Goal: Navigation & Orientation: Find specific page/section

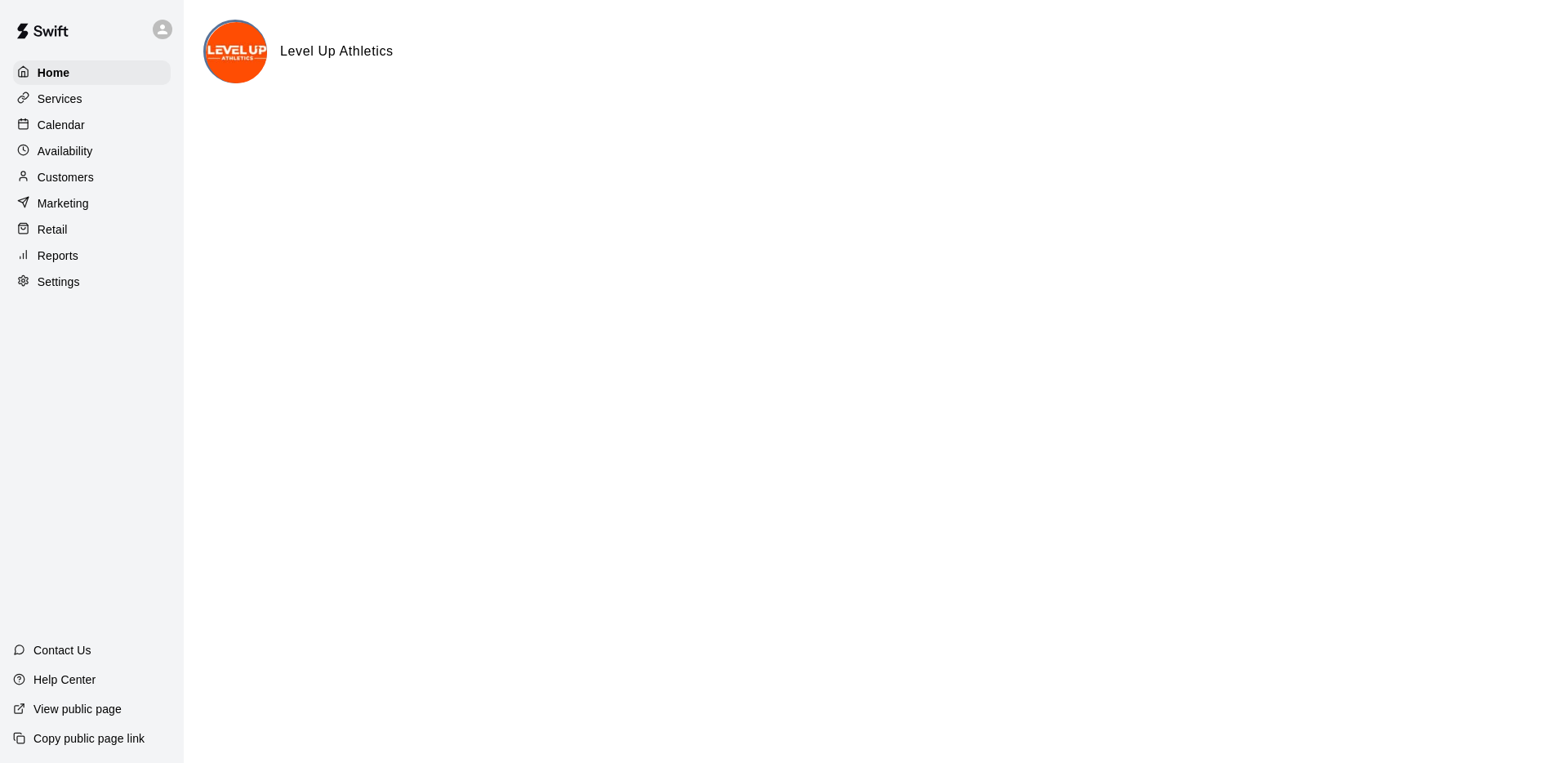
click at [90, 122] on div "Calendar" at bounding box center [92, 124] width 158 height 24
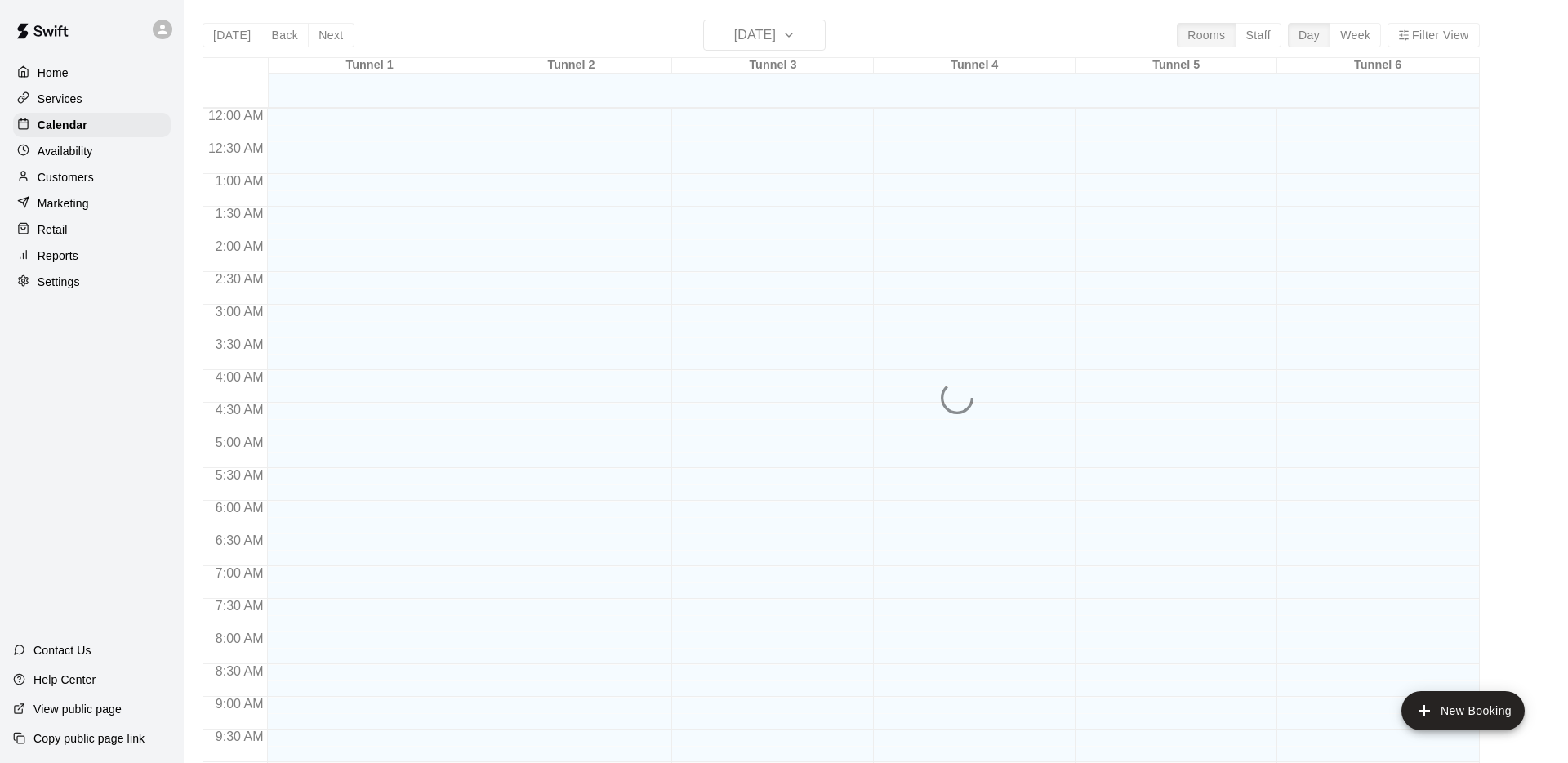
scroll to position [846, 0]
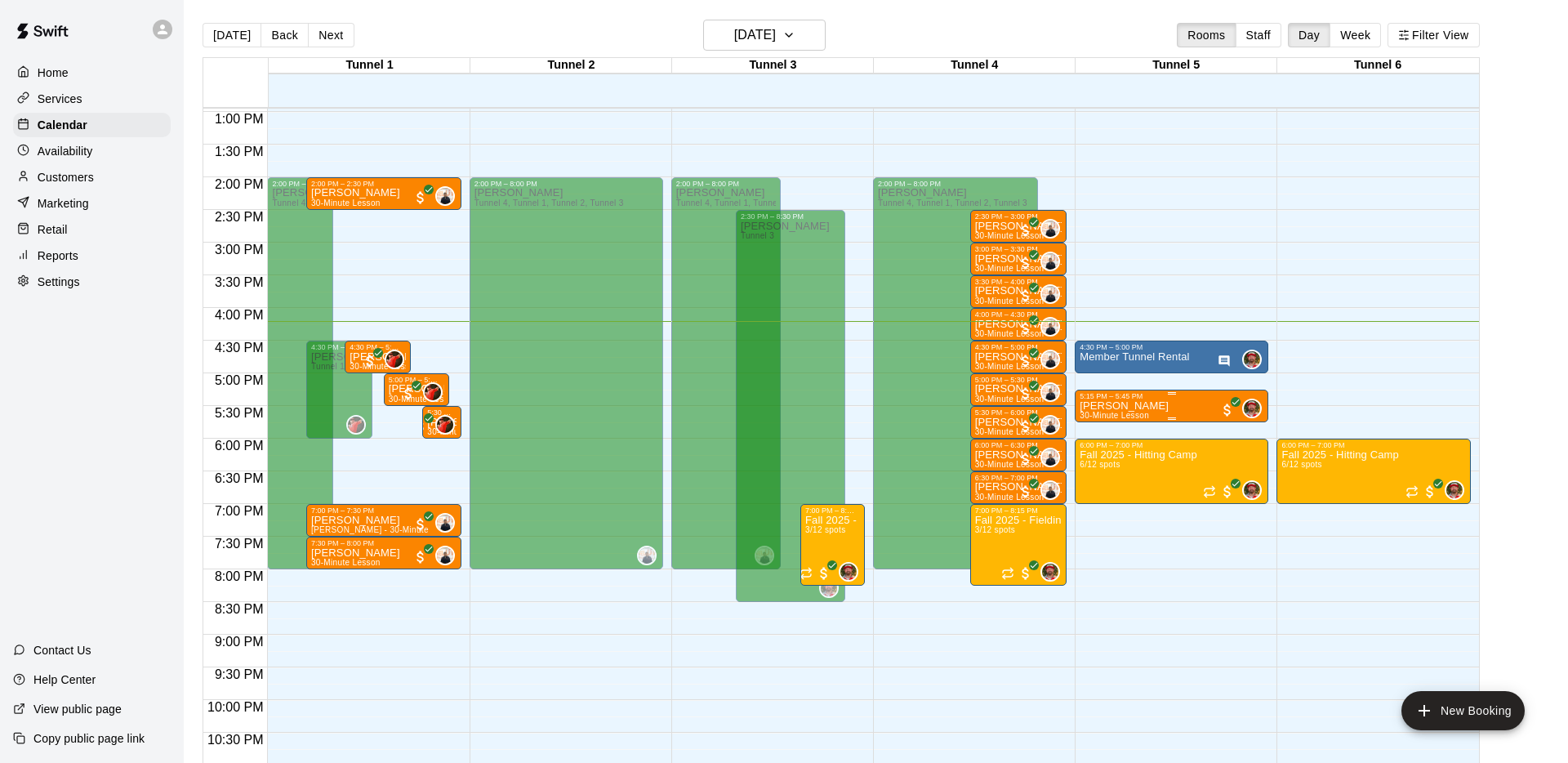
click at [1169, 406] on p "[PERSON_NAME]" at bounding box center [1123, 406] width 89 height 0
click at [1099, 413] on icon "edit" at bounding box center [1096, 422] width 20 height 20
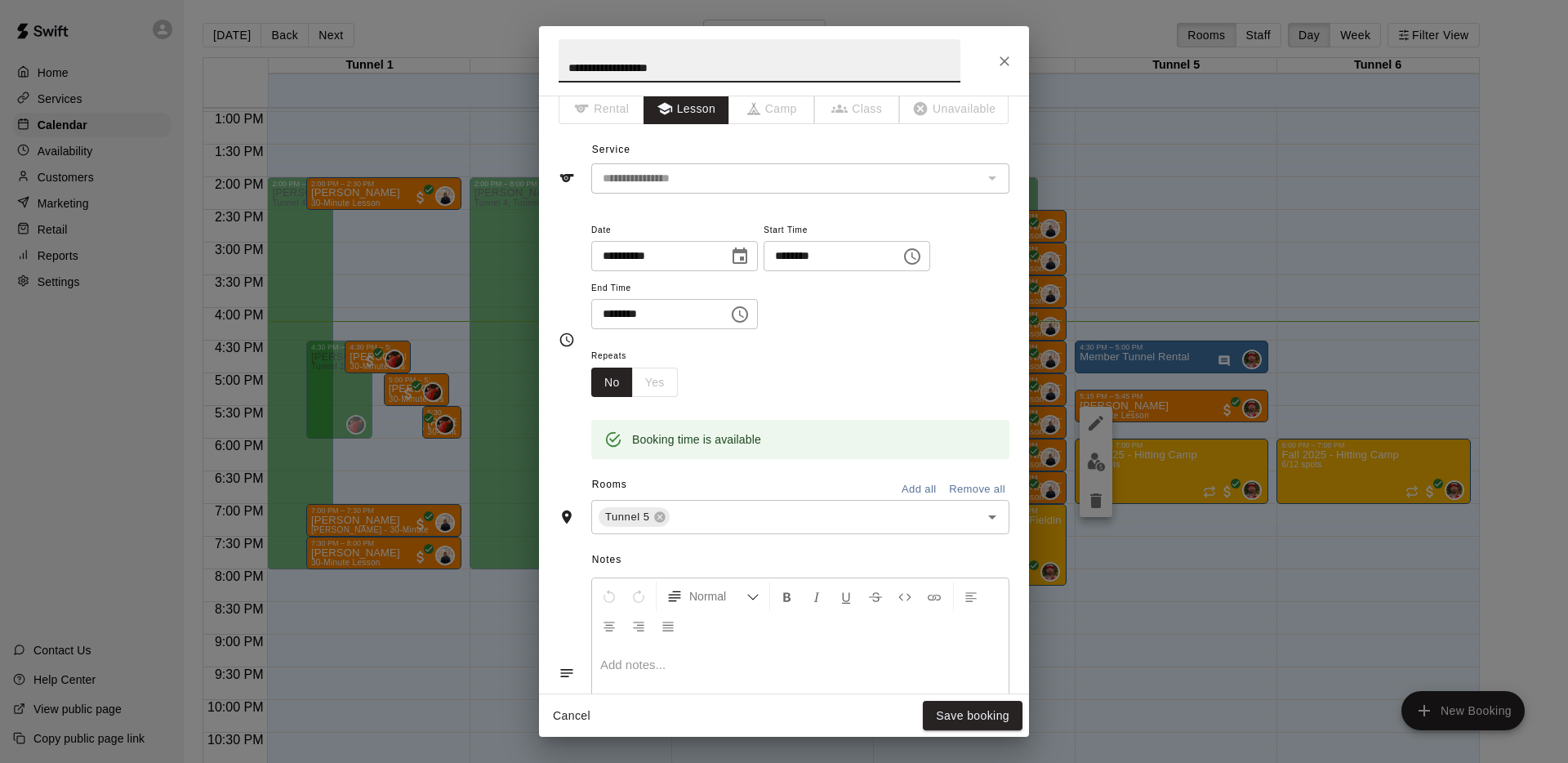
scroll to position [0, 0]
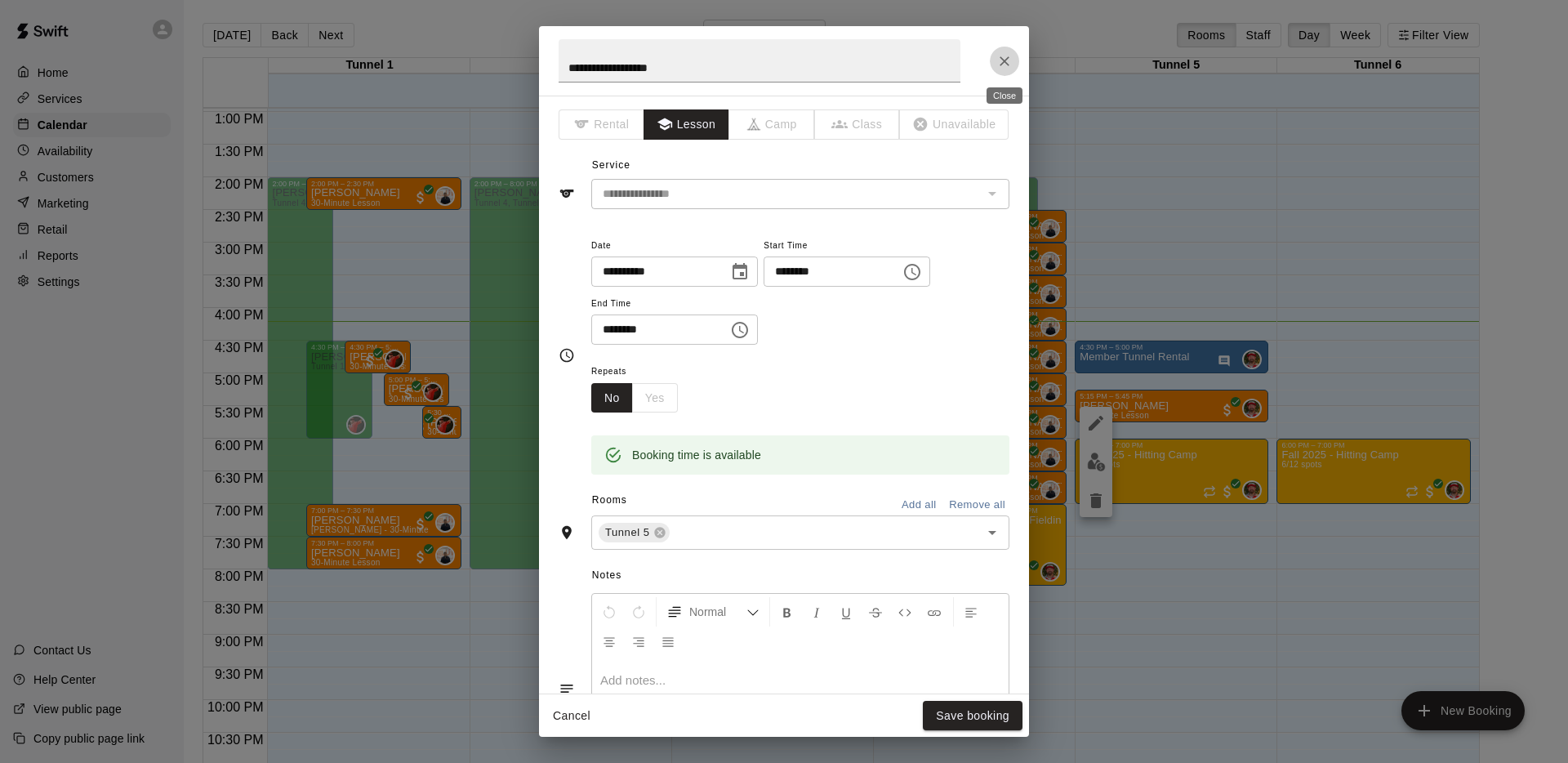
click at [1003, 53] on icon "Close" at bounding box center [1004, 60] width 17 height 17
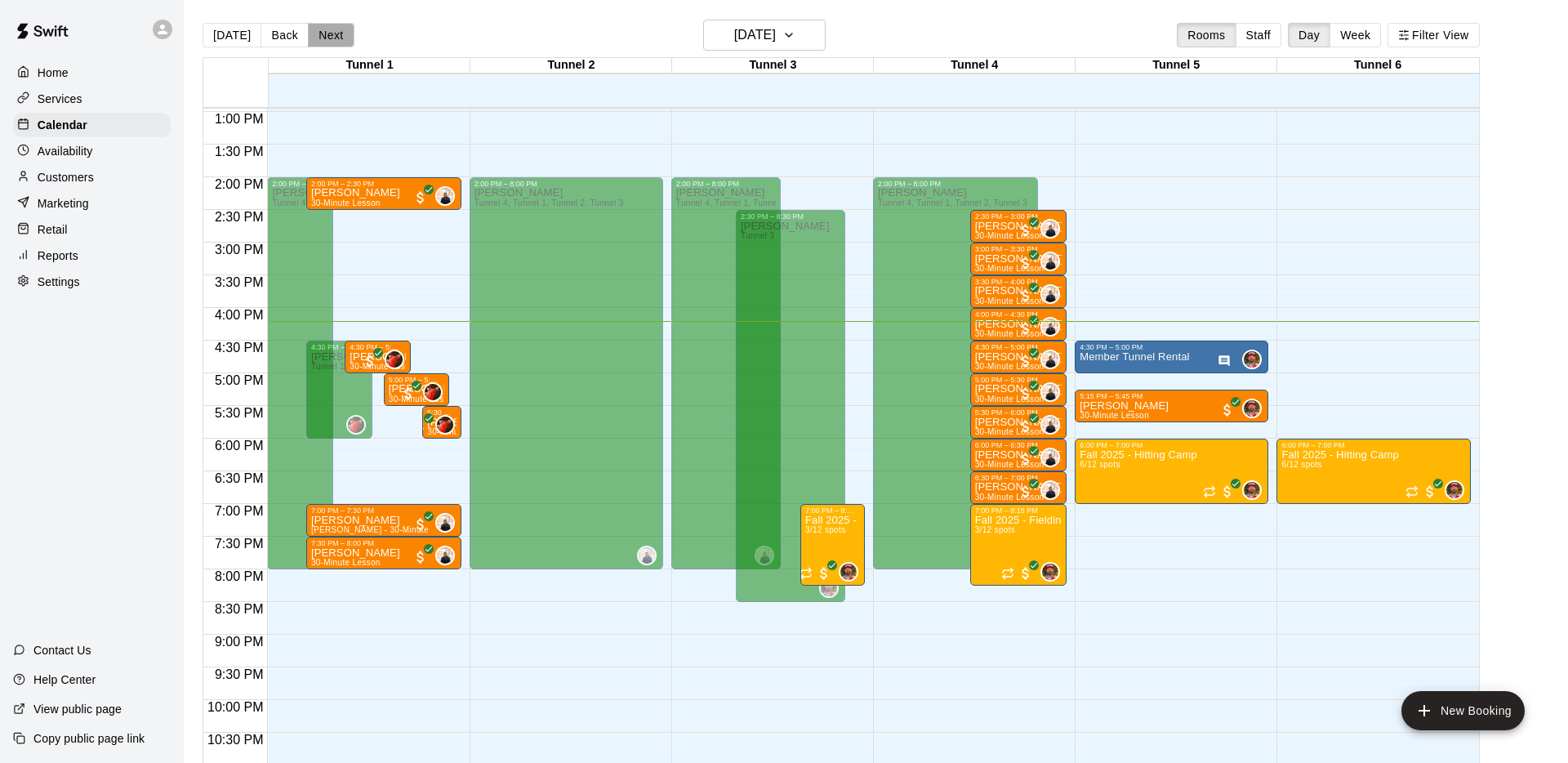
click at [323, 34] on button "Next" at bounding box center [331, 34] width 46 height 24
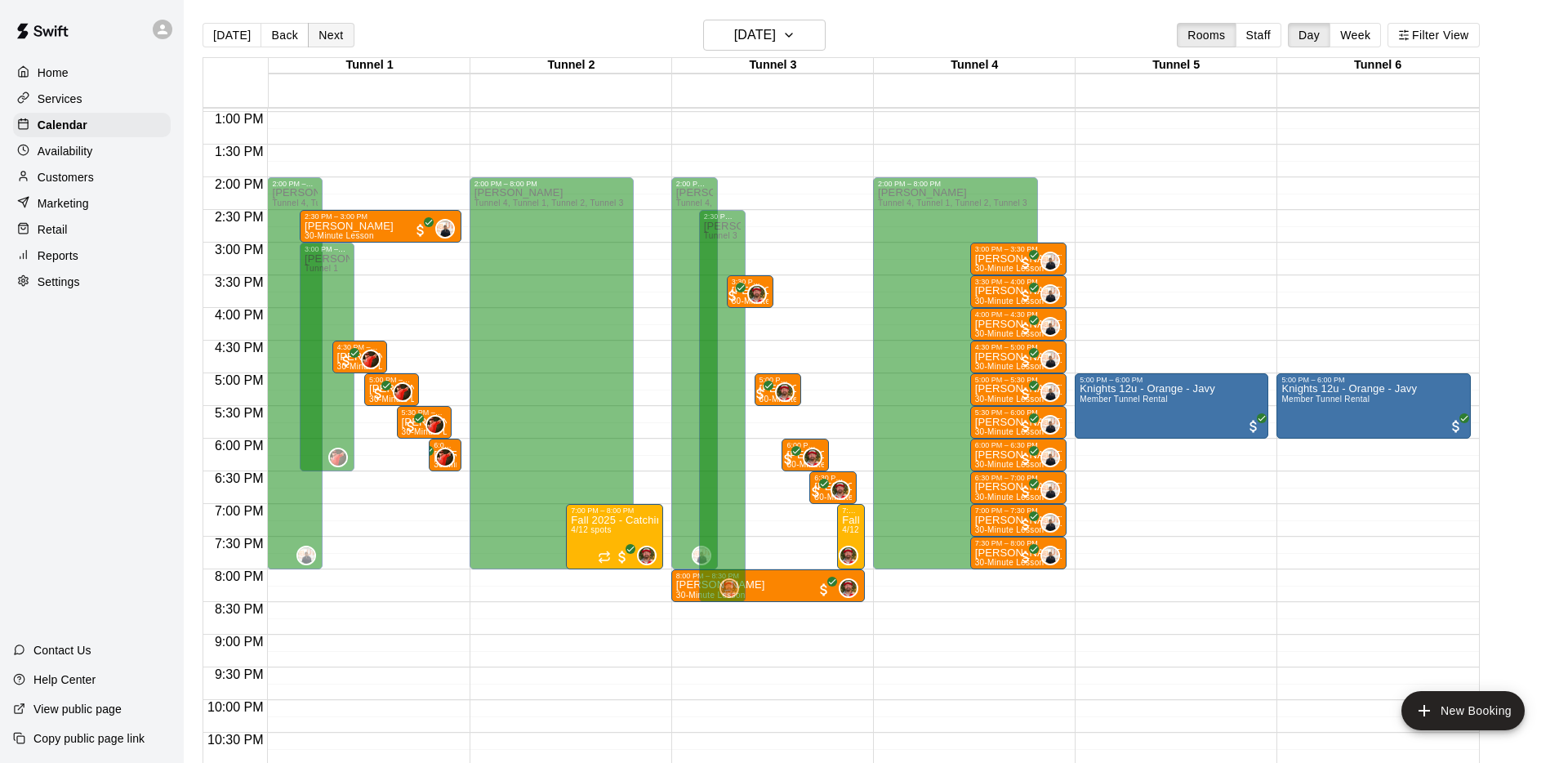
click at [337, 32] on button "Next" at bounding box center [331, 34] width 46 height 24
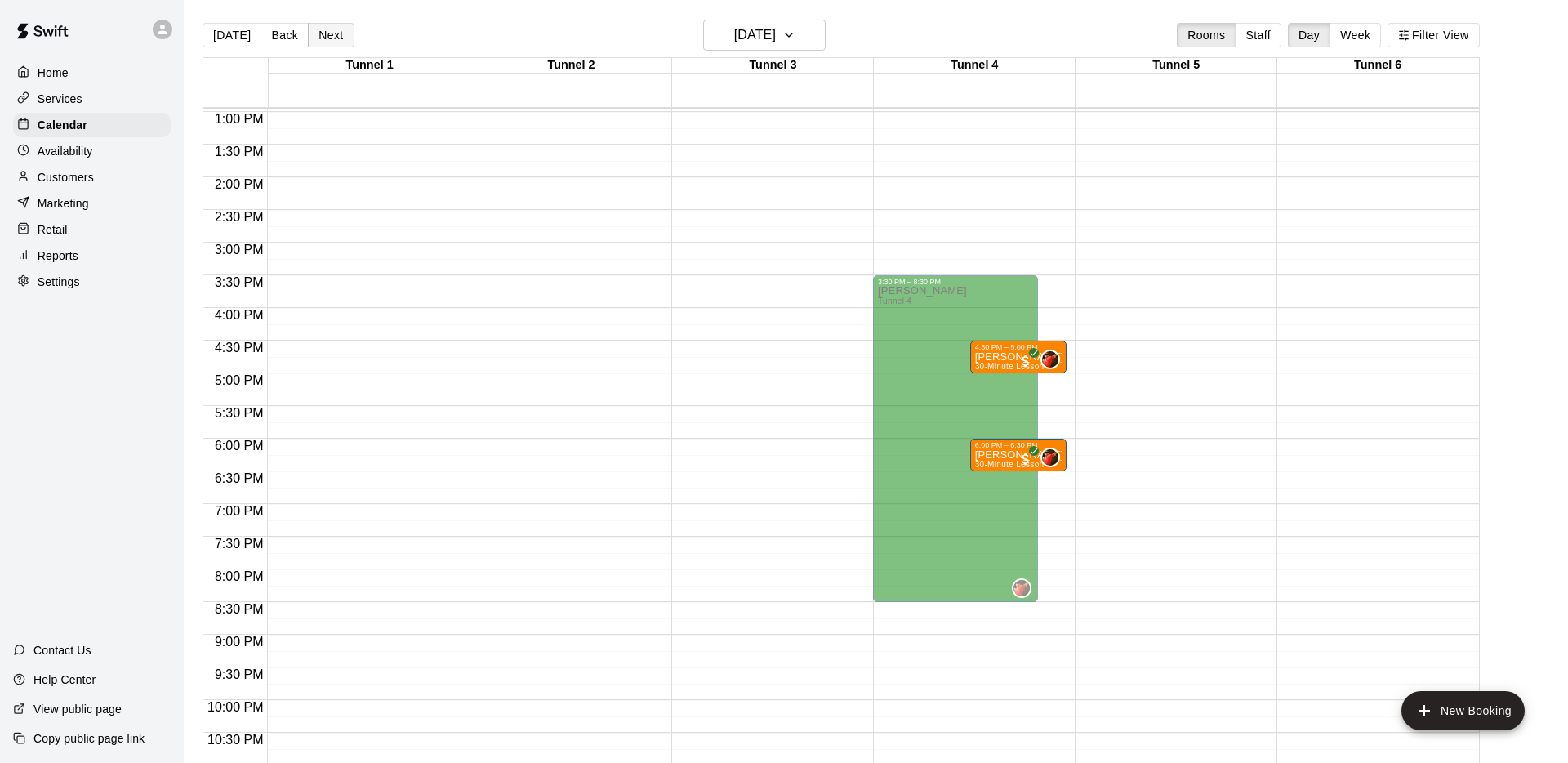
click at [337, 32] on button "Next" at bounding box center [331, 34] width 46 height 24
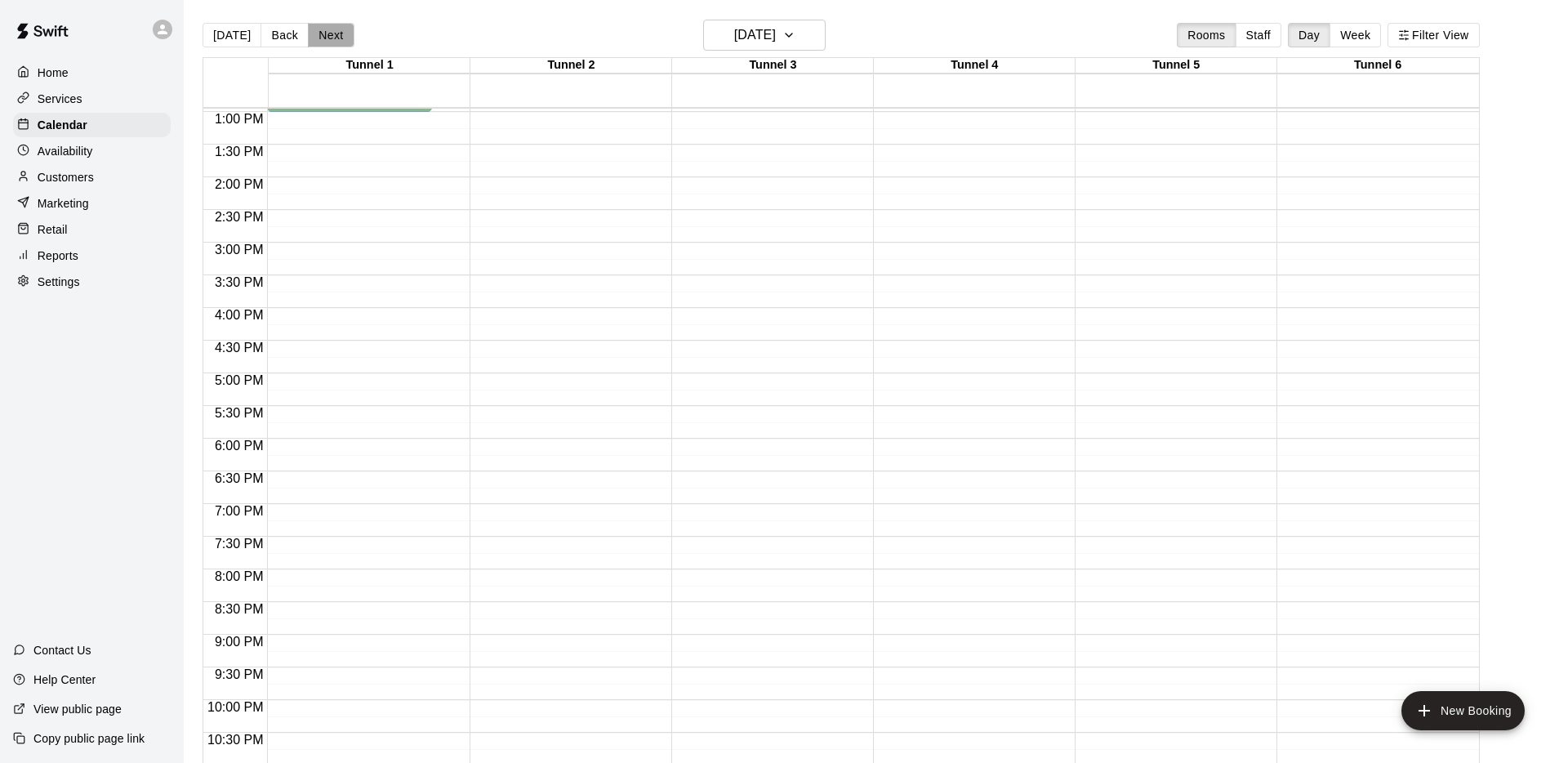
click at [337, 32] on button "Next" at bounding box center [331, 34] width 46 height 24
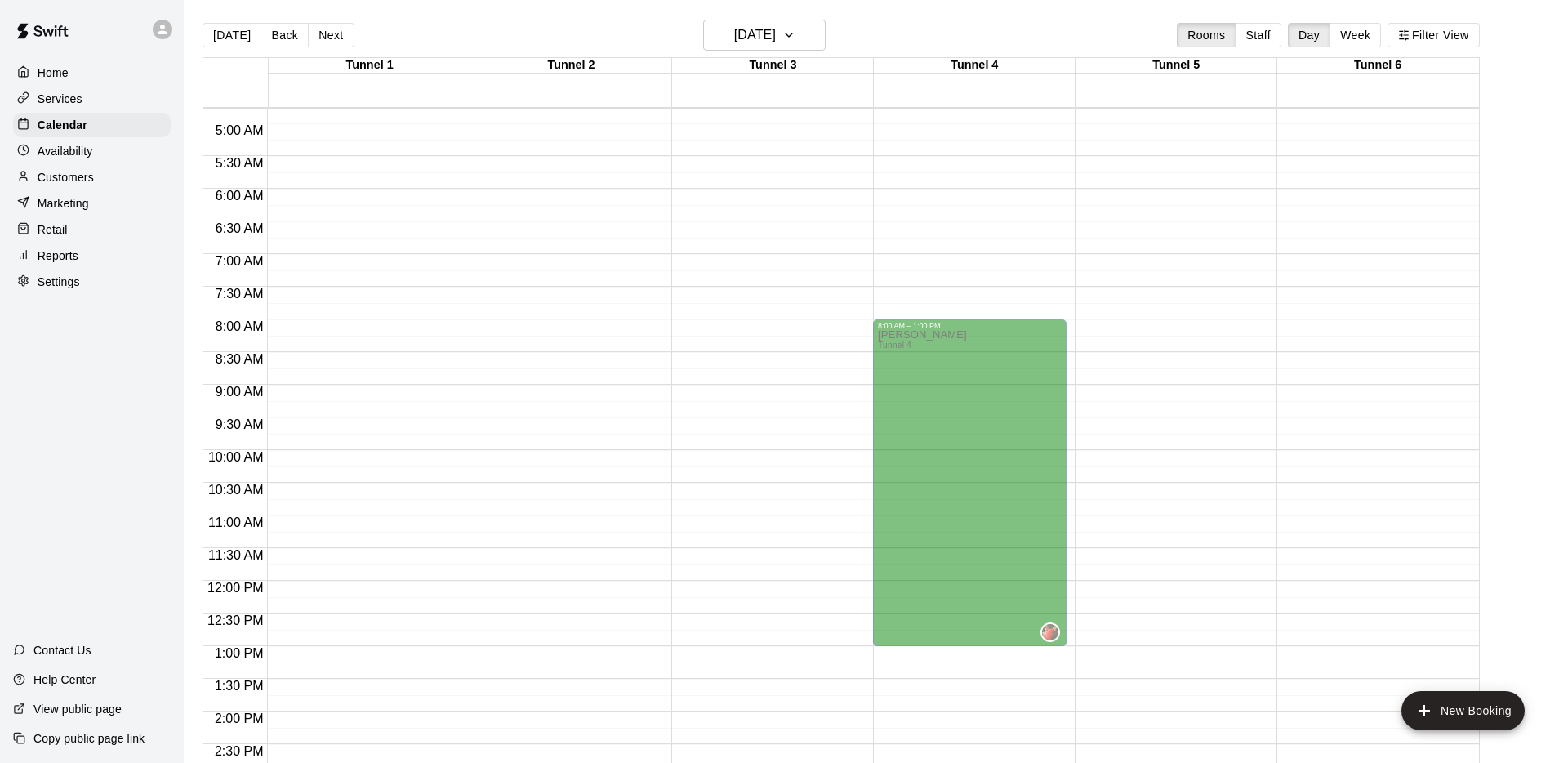
scroll to position [398, 0]
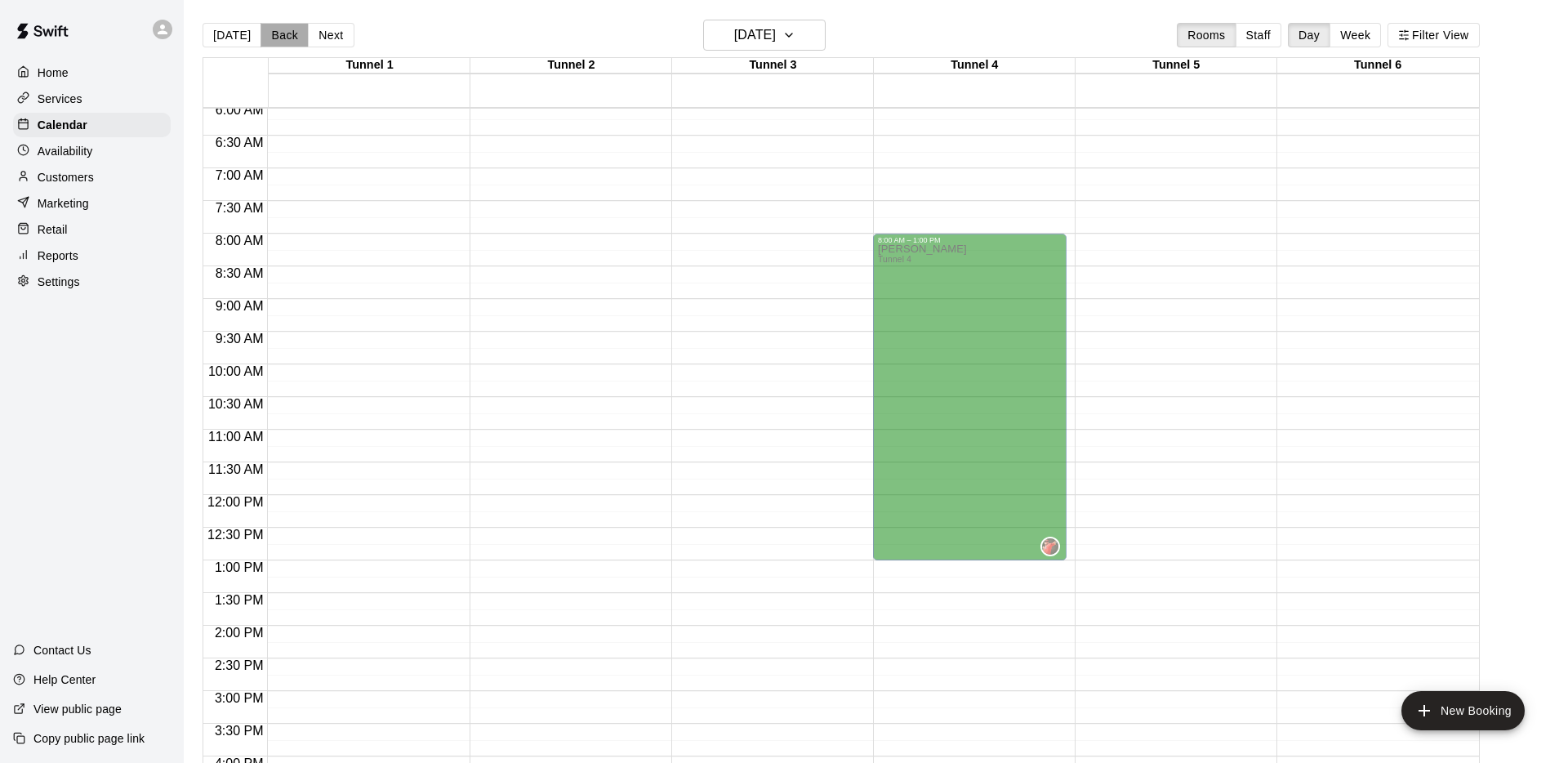
click at [279, 37] on button "Back" at bounding box center [284, 34] width 48 height 24
